Goal: Transaction & Acquisition: Purchase product/service

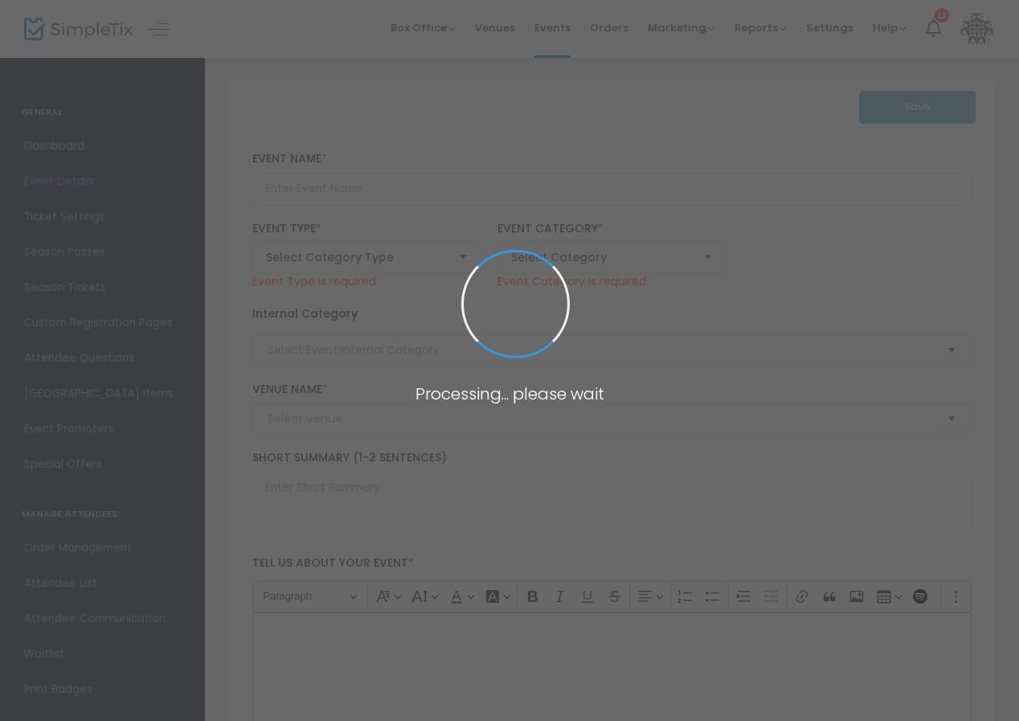
type input "ArtParty 2025 - Tickets"
type textarea "Join us to support the arts in [GEOGRAPHIC_DATA] for an evening of creativity a…"
checkbox input "true"
type input "Buy Tickets"
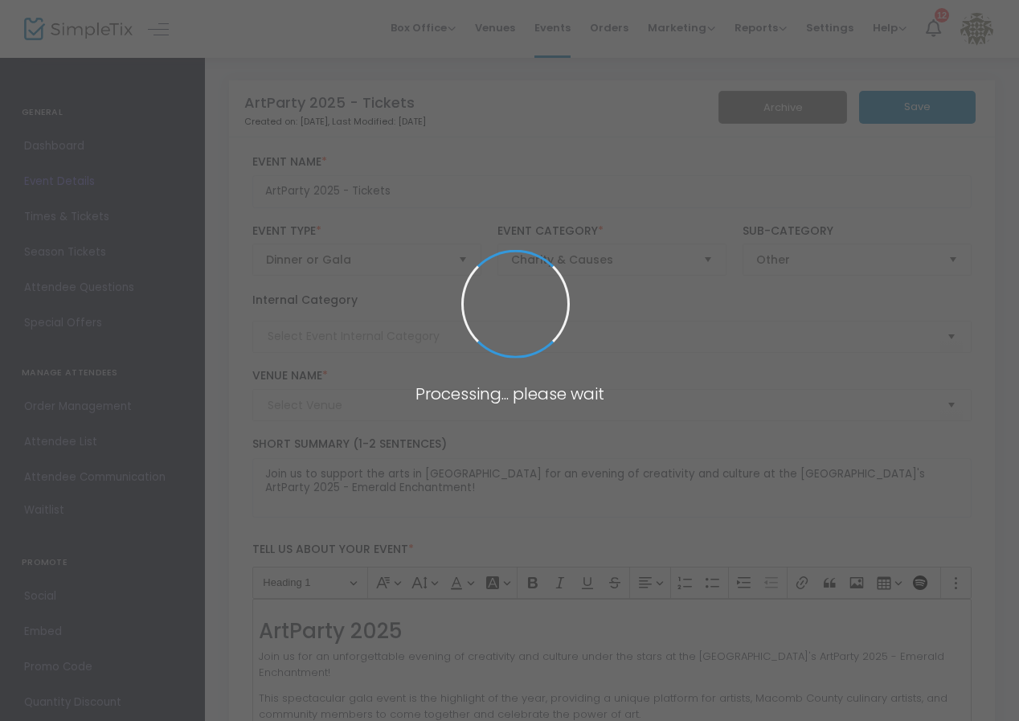
type input "[GEOGRAPHIC_DATA]"
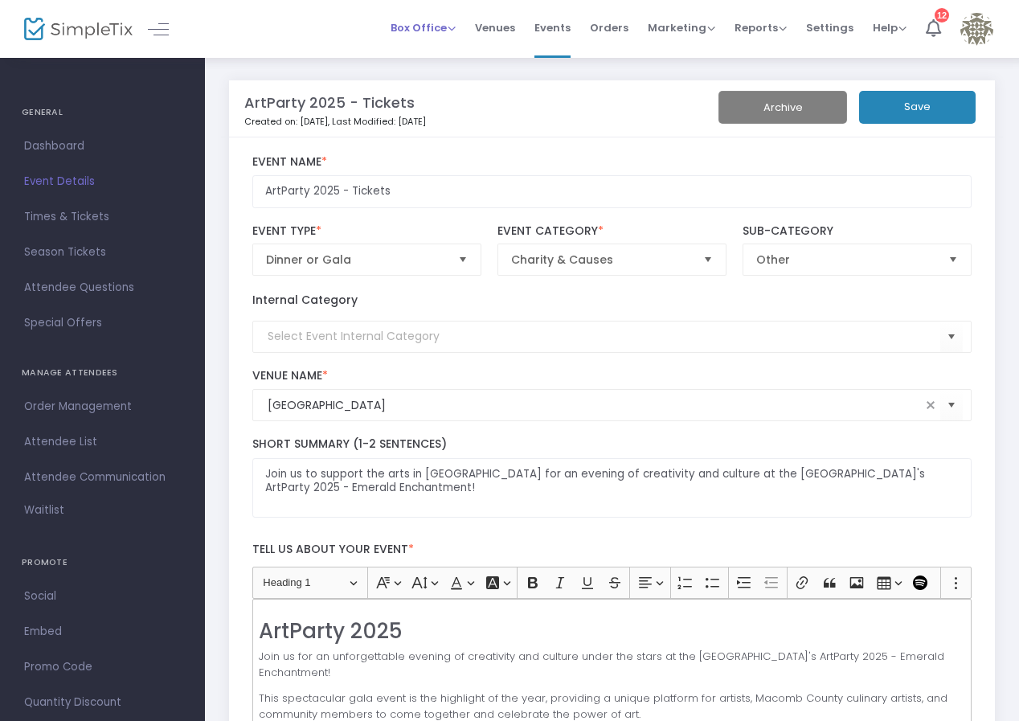
click at [431, 31] on span "Box Office" at bounding box center [423, 27] width 65 height 15
click at [428, 49] on li "Sell Tickets" at bounding box center [448, 54] width 115 height 31
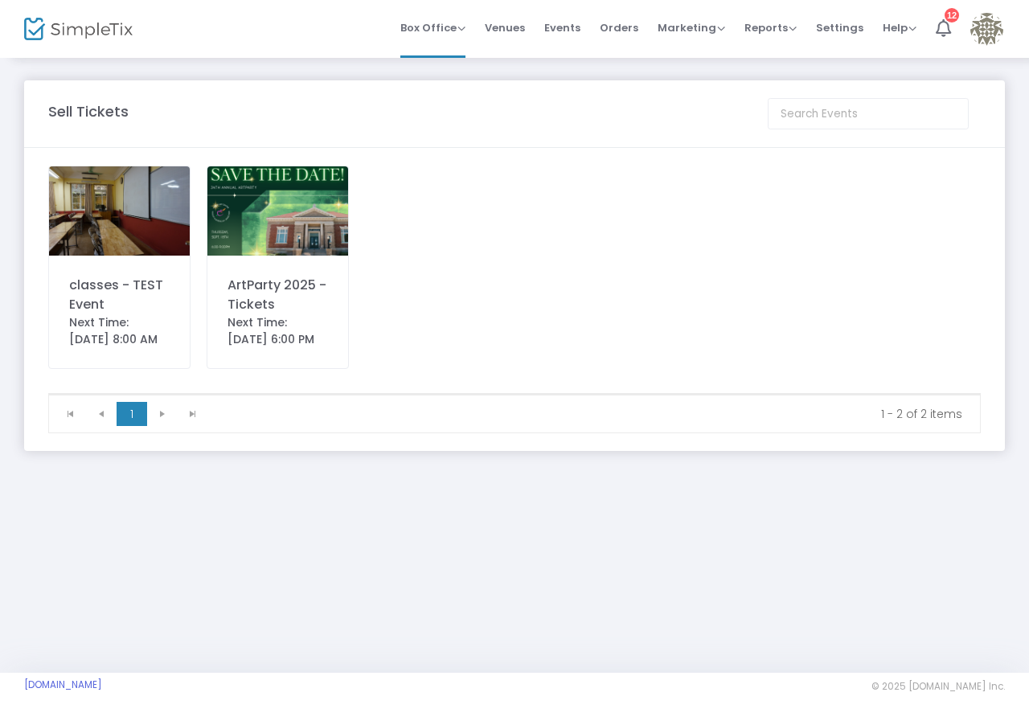
click at [305, 261] on div "ArtParty 2025 - Tickets Next Time: [DATE] 6:00 PM" at bounding box center [278, 267] width 142 height 203
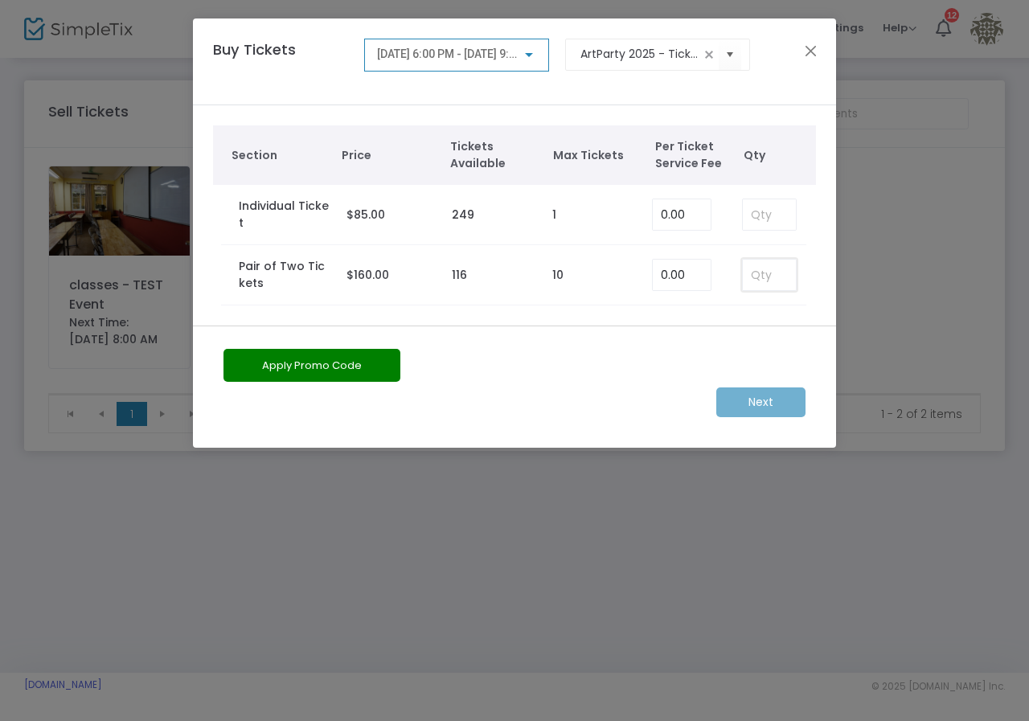
click at [752, 274] on input at bounding box center [769, 275] width 53 height 31
type input "1"
click at [354, 357] on button "Apply Promo Code" at bounding box center [311, 365] width 177 height 33
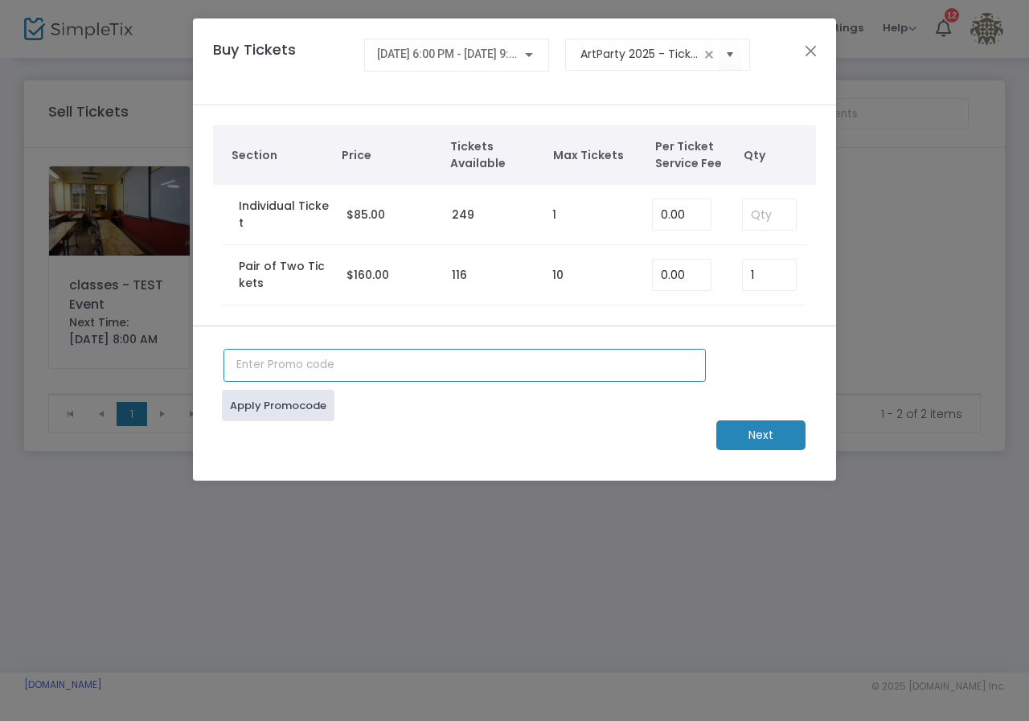
click at [305, 363] on input "text" at bounding box center [464, 365] width 482 height 33
type input "checkcash"
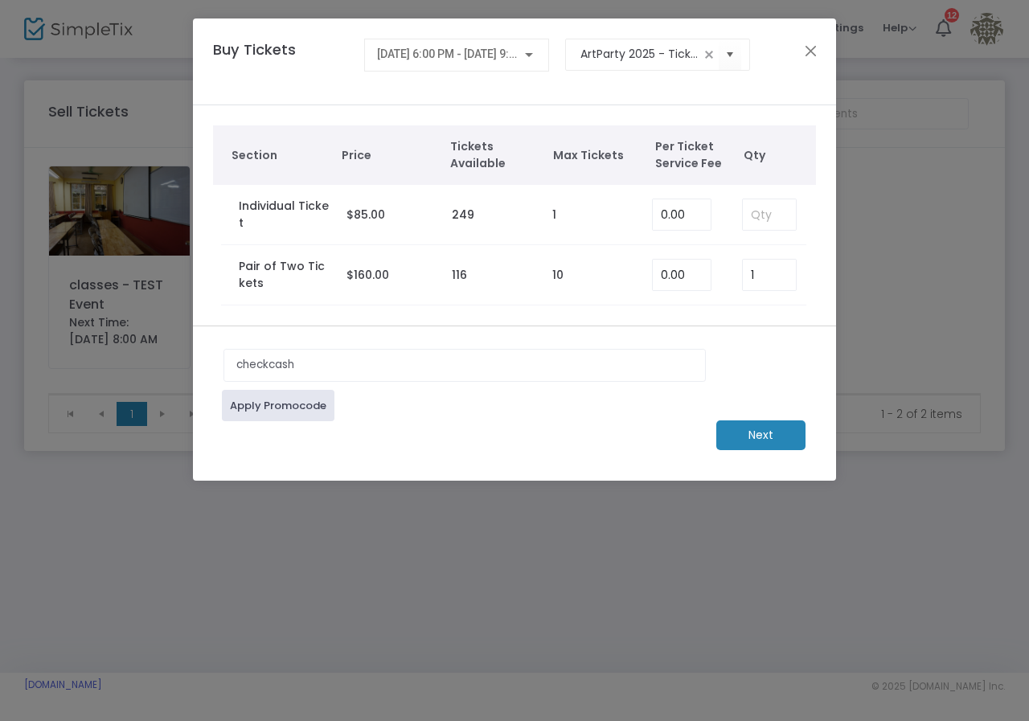
click at [234, 412] on link "Apply Promocode" at bounding box center [278, 405] width 113 height 31
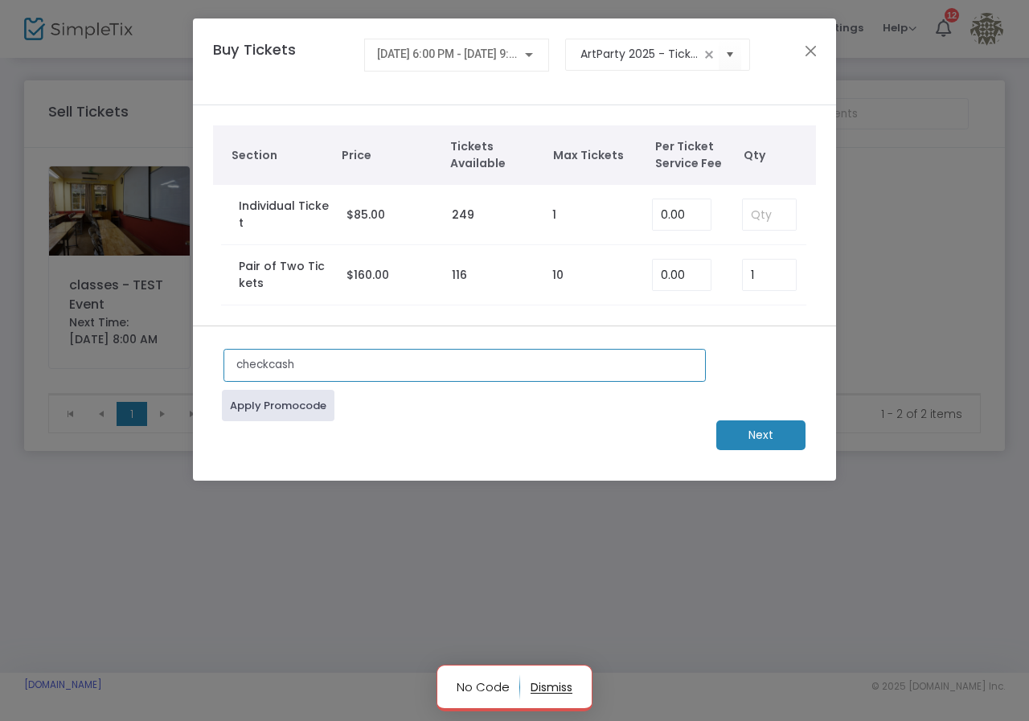
click at [317, 371] on input "checkcash" at bounding box center [464, 365] width 482 height 33
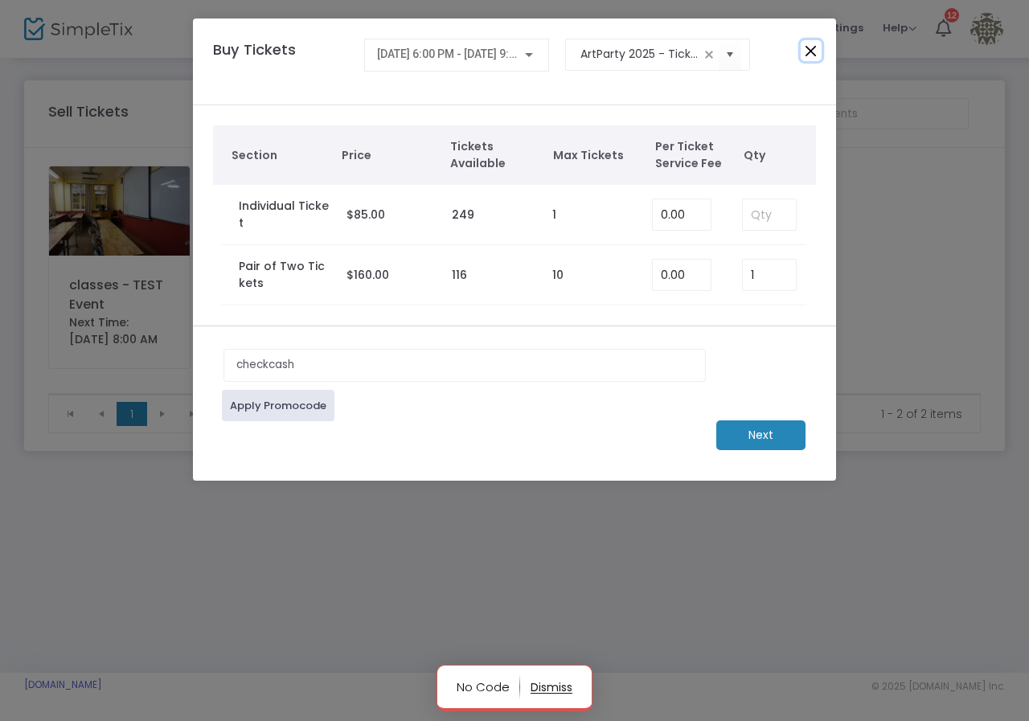
click at [815, 55] on button "Close" at bounding box center [811, 50] width 21 height 21
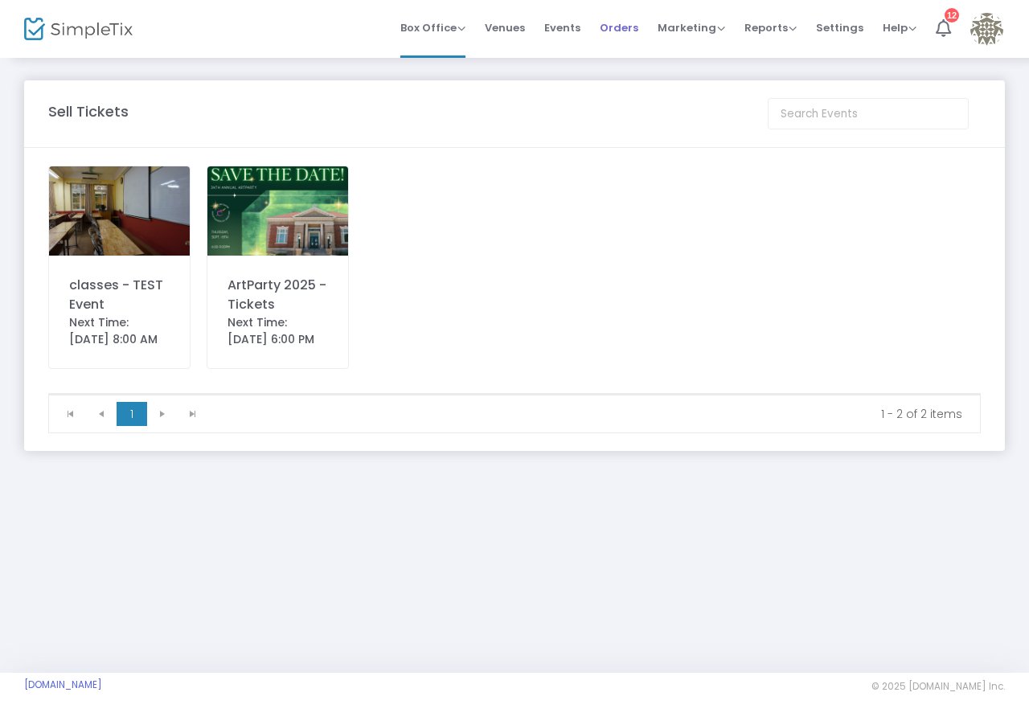
click at [602, 25] on li "Orders" at bounding box center [619, 29] width 58 height 58
click at [611, 23] on span "Orders" at bounding box center [619, 27] width 39 height 41
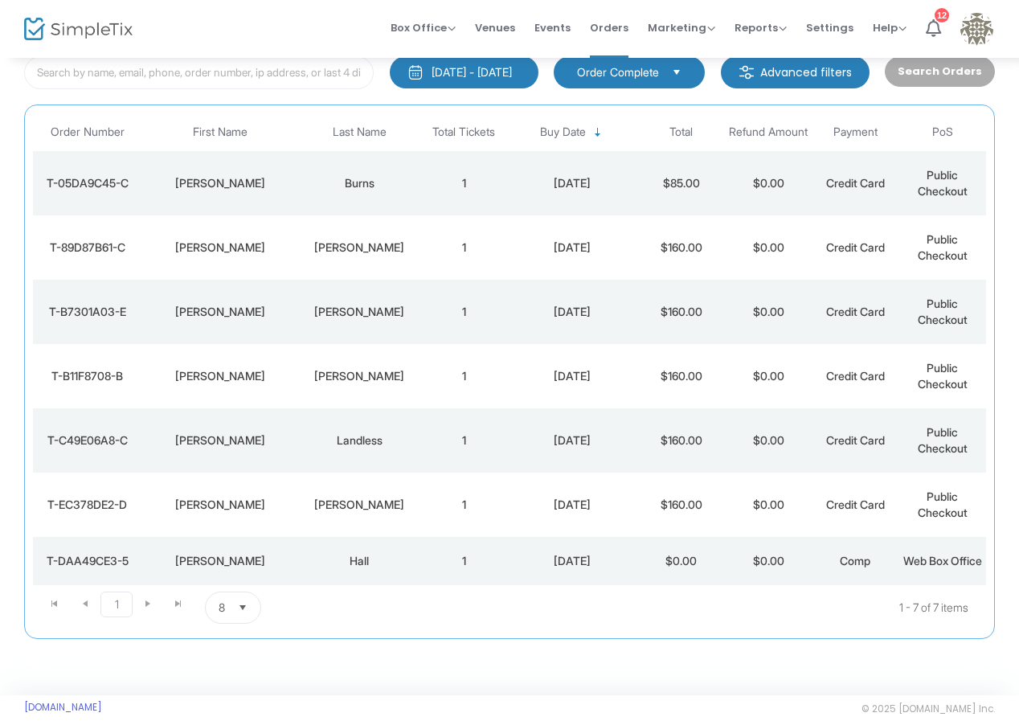
scroll to position [147, 0]
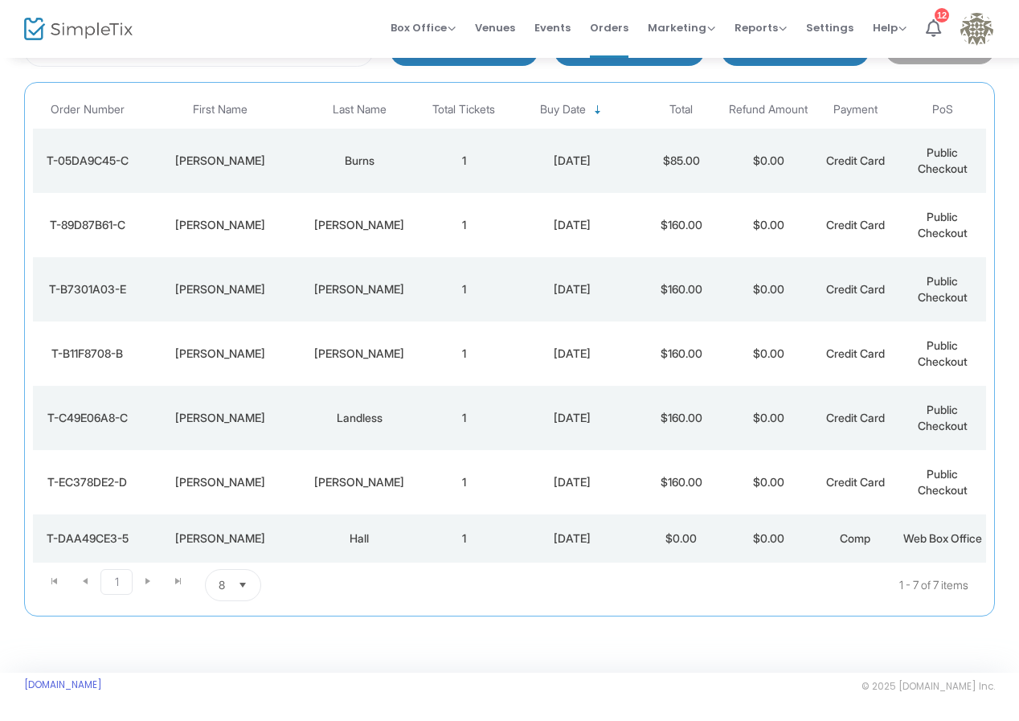
click at [245, 530] on div "[PERSON_NAME]" at bounding box center [219, 538] width 149 height 16
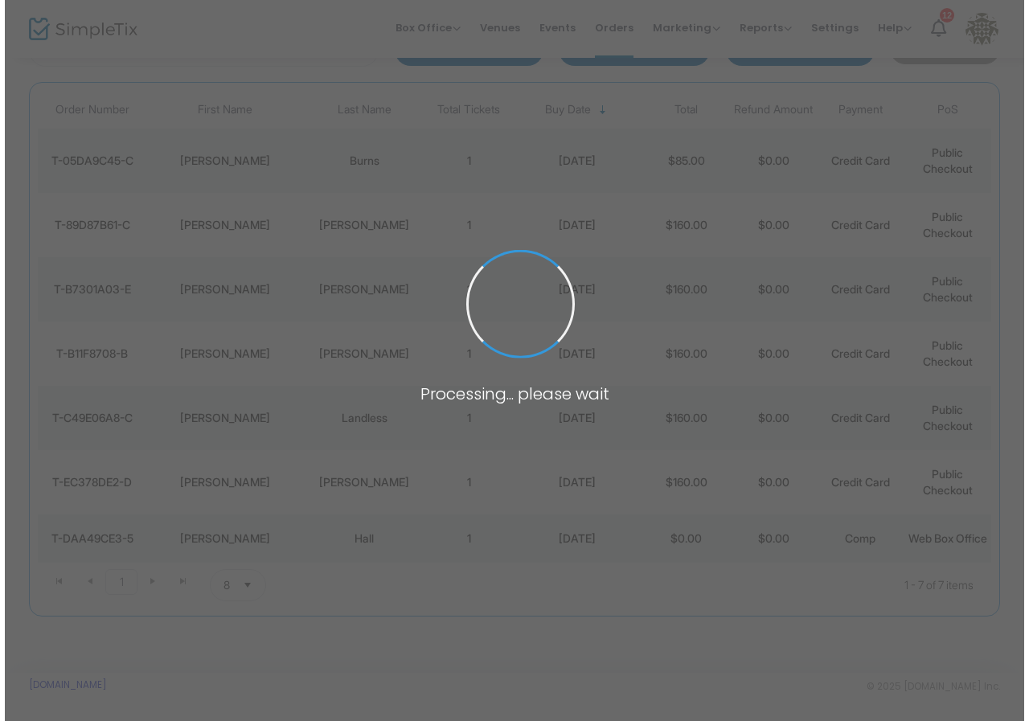
scroll to position [0, 0]
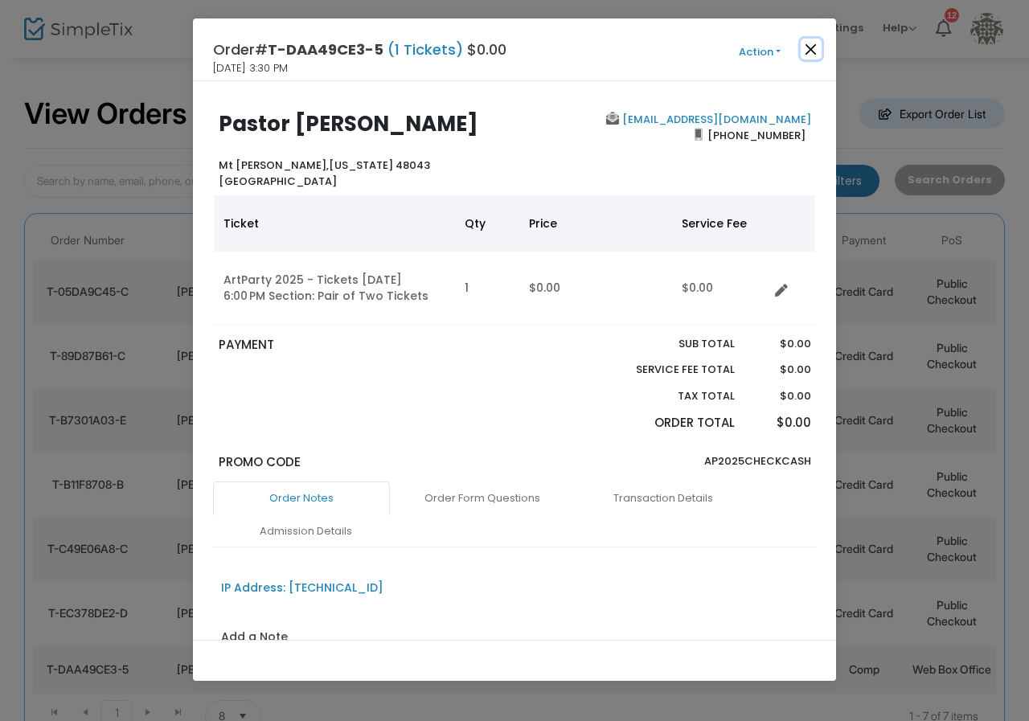
click at [813, 49] on button "Close" at bounding box center [811, 49] width 21 height 21
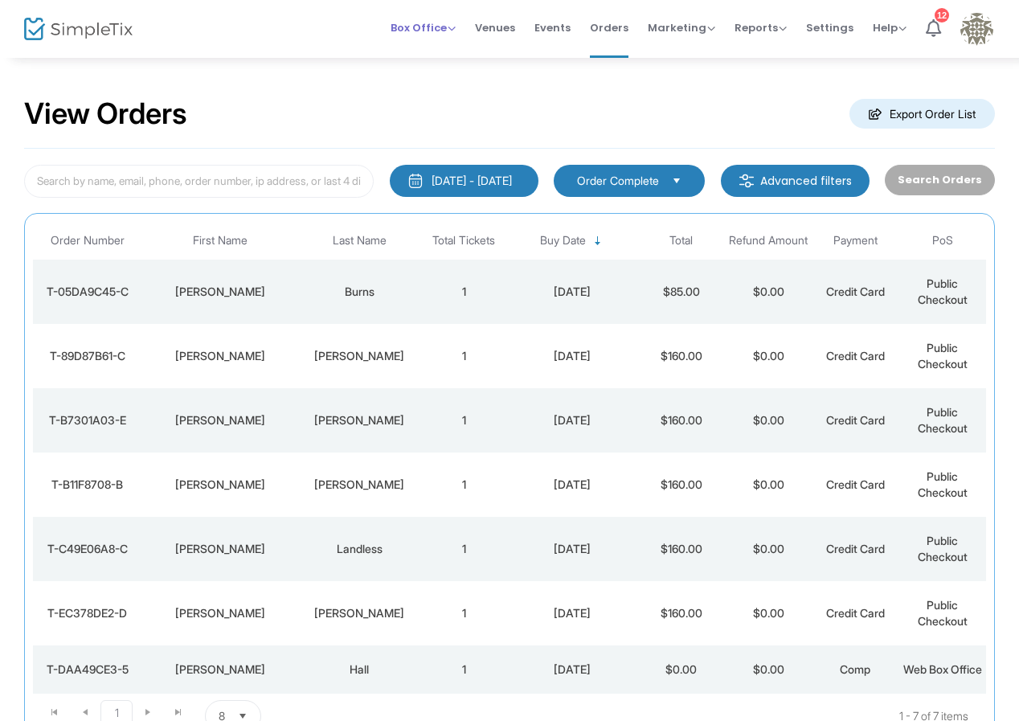
click at [432, 25] on span "Box Office" at bounding box center [423, 27] width 65 height 15
click at [440, 51] on li "Sell Tickets" at bounding box center [448, 54] width 115 height 31
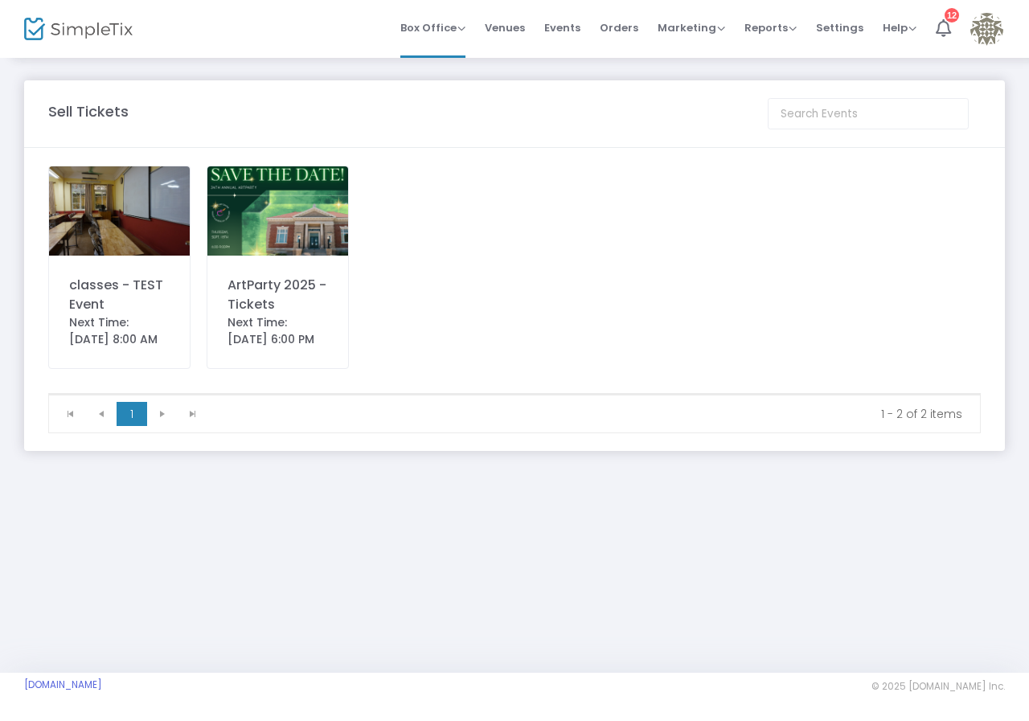
click at [278, 182] on img at bounding box center [277, 210] width 141 height 89
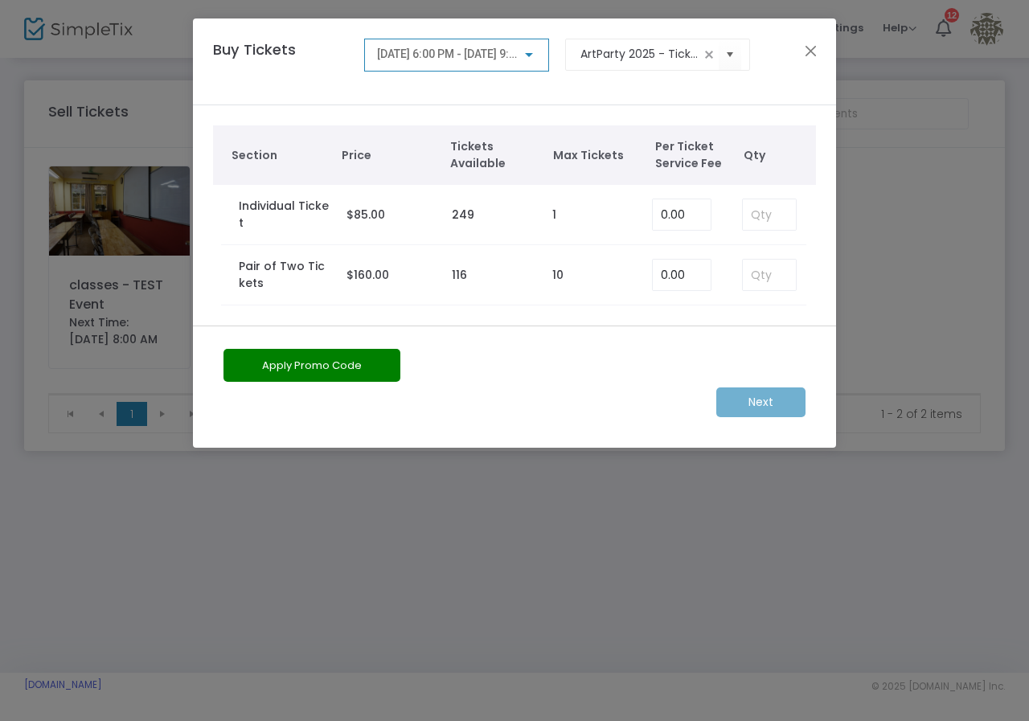
click at [742, 272] on kendo-numerictextbox at bounding box center [769, 275] width 55 height 32
click at [753, 271] on input at bounding box center [769, 275] width 53 height 31
type input "1"
click at [363, 366] on button "Apply Promo Code" at bounding box center [311, 365] width 177 height 33
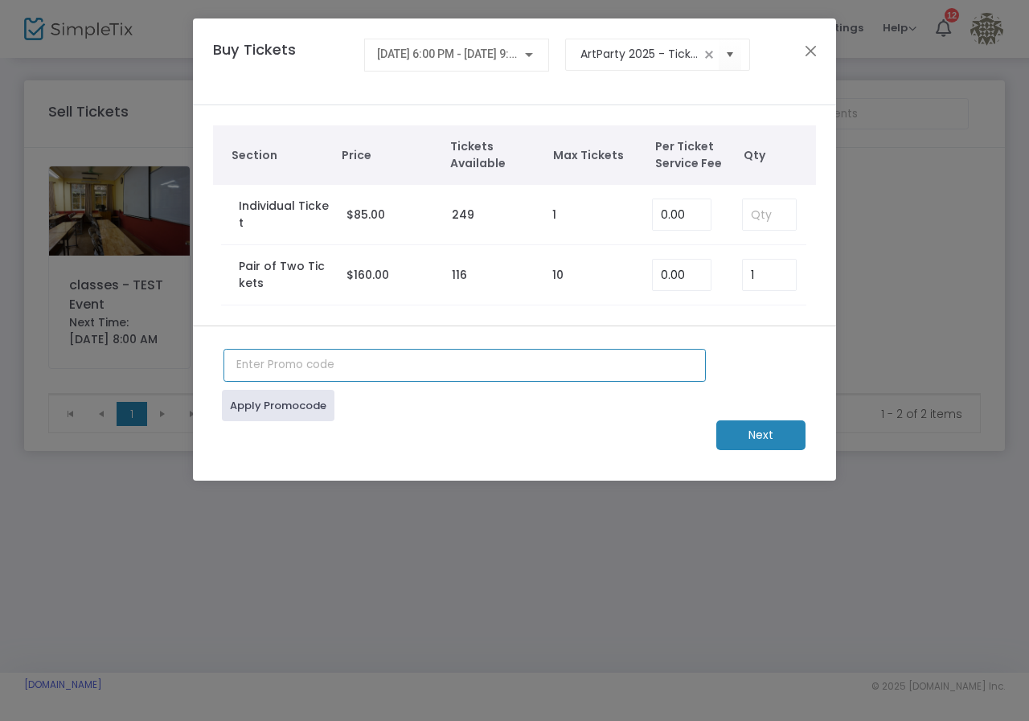
click at [279, 358] on input "text" at bounding box center [464, 365] width 482 height 33
type input "a"
type input "AP2025CHECKCASH"
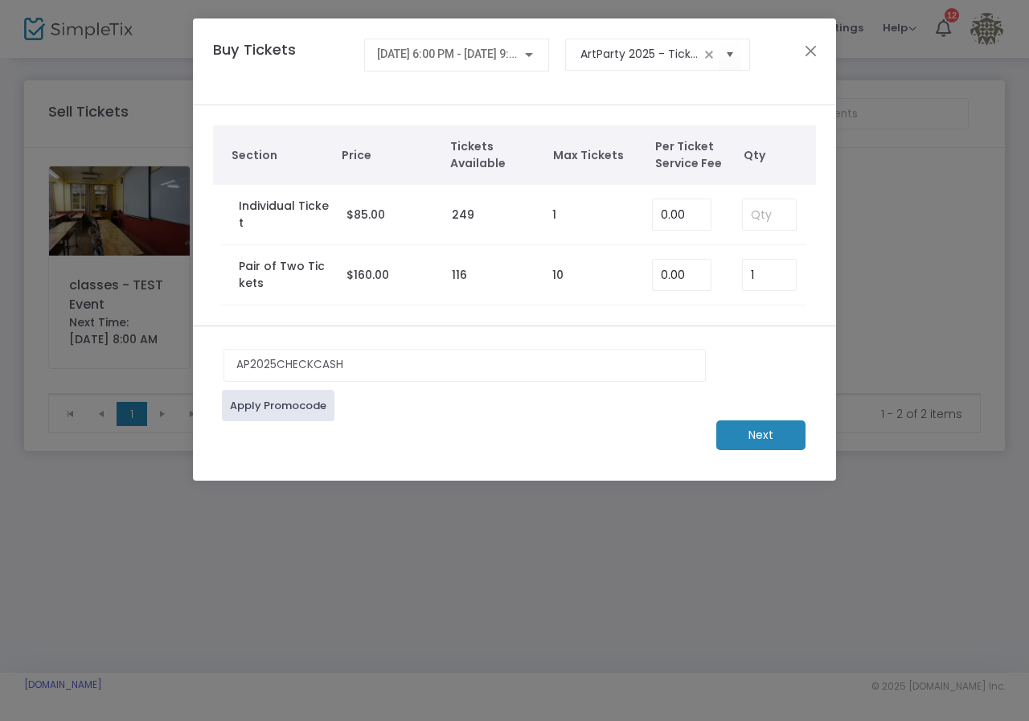
click at [252, 425] on div "Next" at bounding box center [514, 435] width 598 height 30
click at [249, 418] on link "Apply Promocode" at bounding box center [278, 405] width 113 height 31
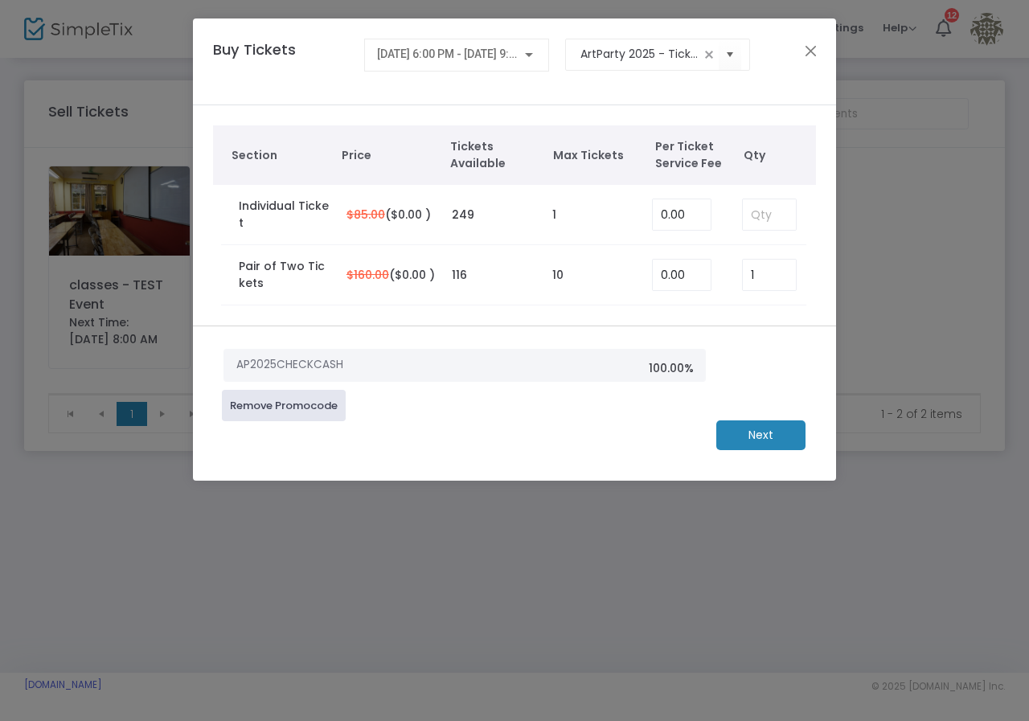
click at [746, 440] on m-button "Next" at bounding box center [760, 435] width 89 height 30
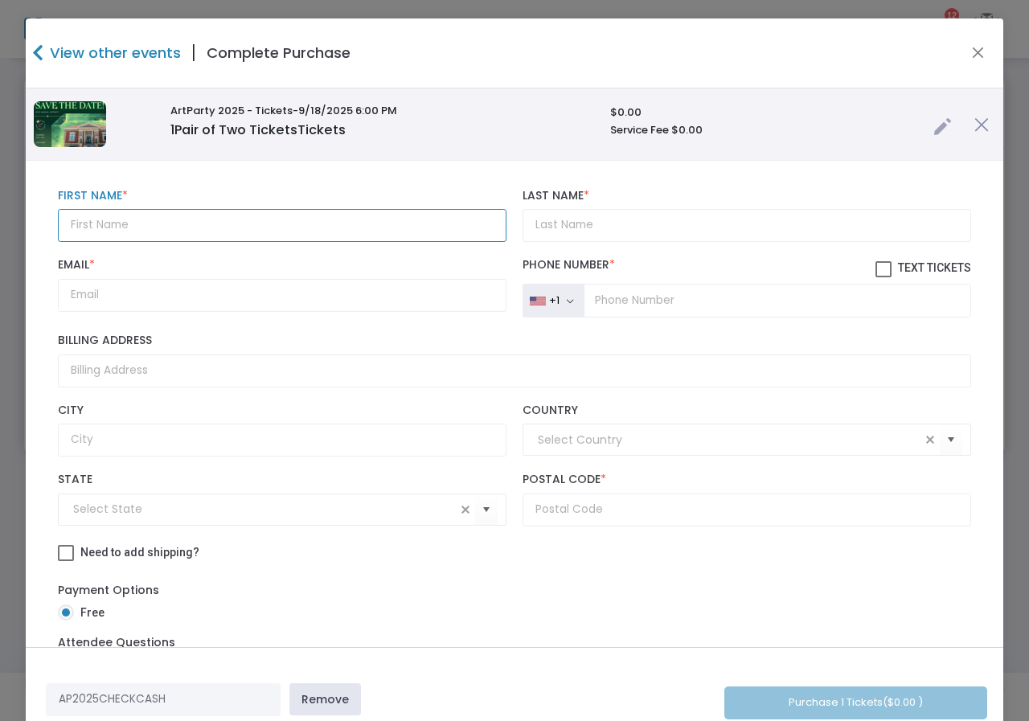
click at [252, 224] on input "text" at bounding box center [282, 225] width 449 height 33
type input "j"
type input "[PERSON_NAME]"
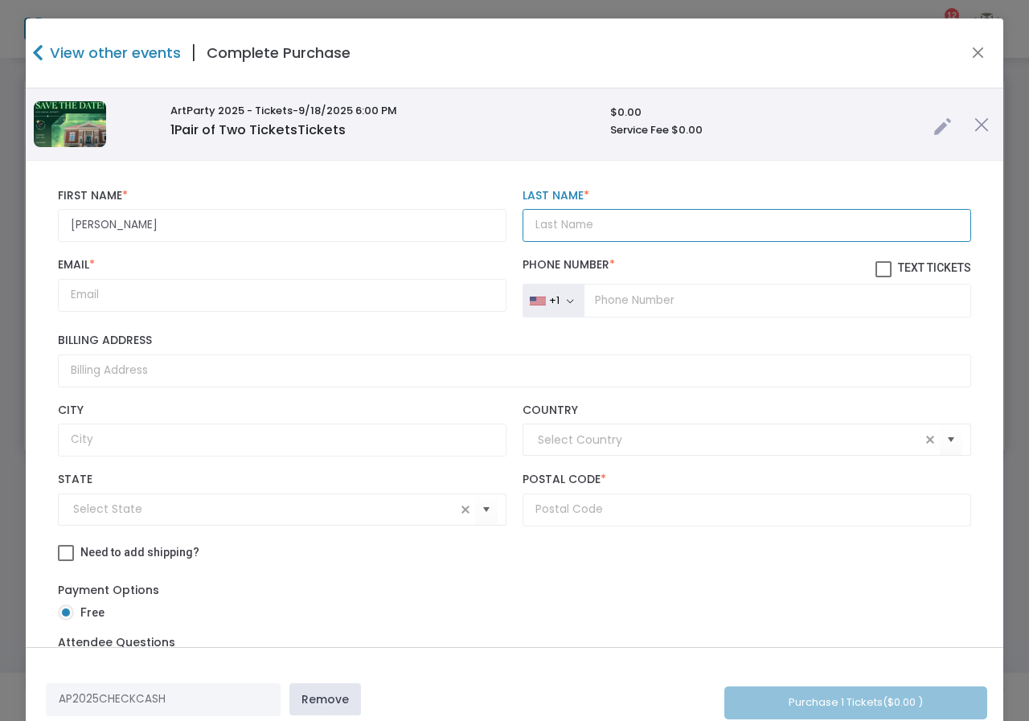
click at [547, 233] on input "Last Name *" at bounding box center [746, 225] width 449 height 33
type input "Hajdas"
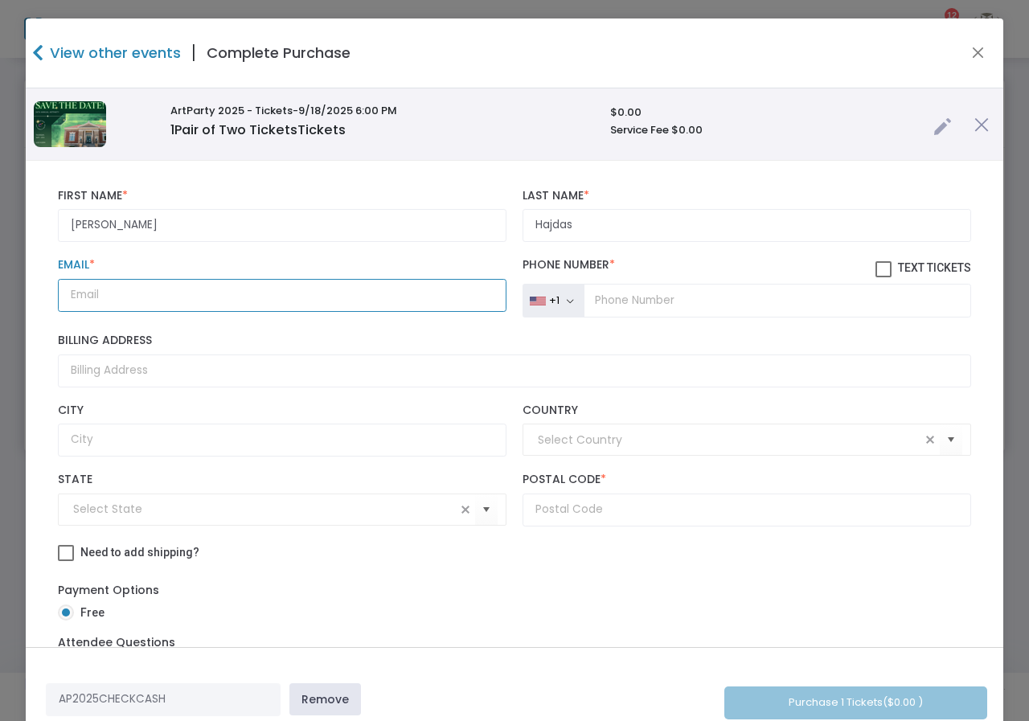
click at [176, 291] on input "Email *" at bounding box center [282, 295] width 449 height 33
type input "mjhajdas"
